Goal: Understand process/instructions: Learn how to perform a task or action

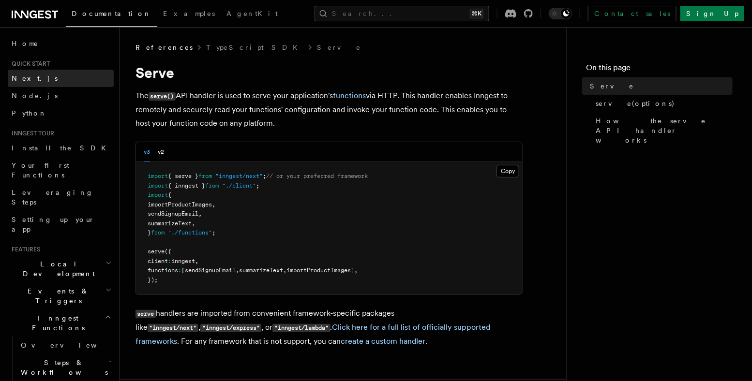
click at [87, 78] on link "Next.js" at bounding box center [61, 78] width 106 height 17
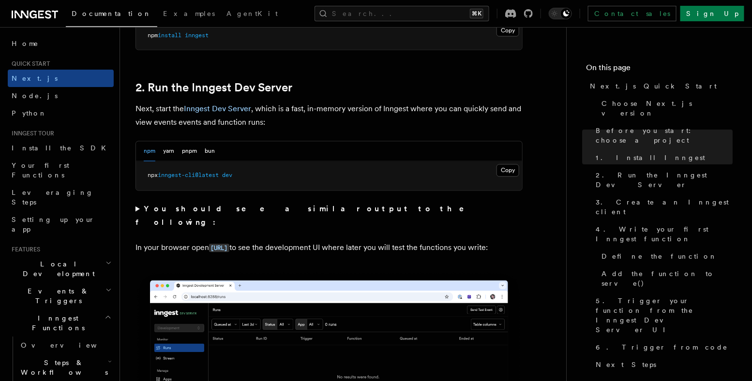
scroll to position [638, 0]
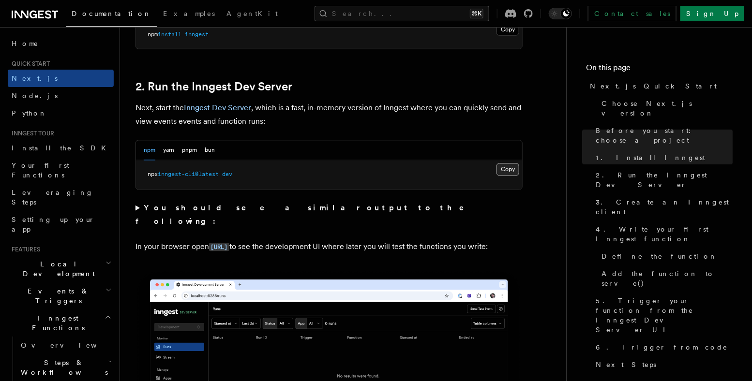
click at [510, 167] on button "Copy Copied" at bounding box center [508, 170] width 23 height 13
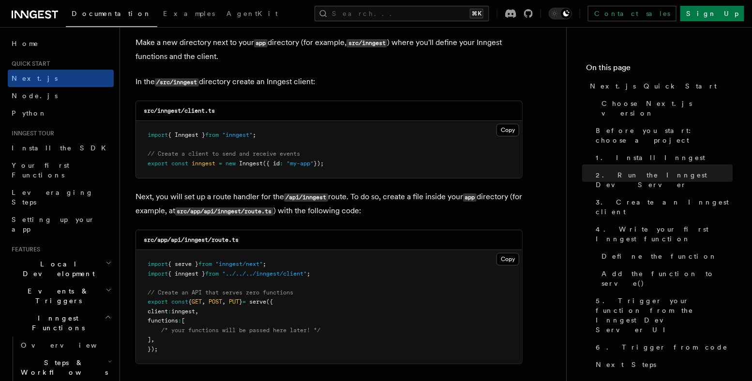
scroll to position [1209, 0]
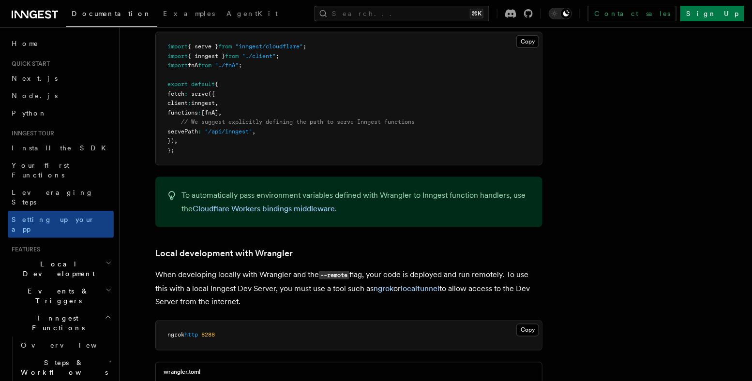
scroll to position [1922, 0]
